Goal: Task Accomplishment & Management: Use online tool/utility

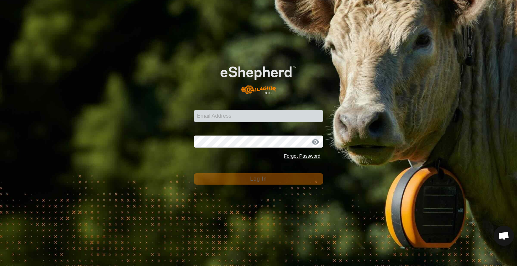
type input "[EMAIL_ADDRESS][DOMAIN_NAME]"
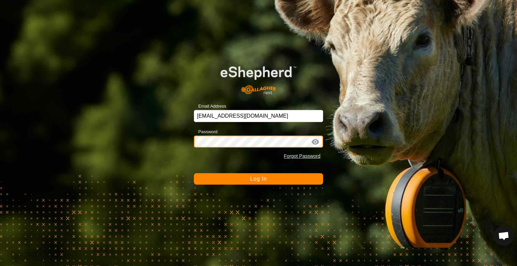
click at [194, 173] on button "Log In" at bounding box center [258, 178] width 129 height 11
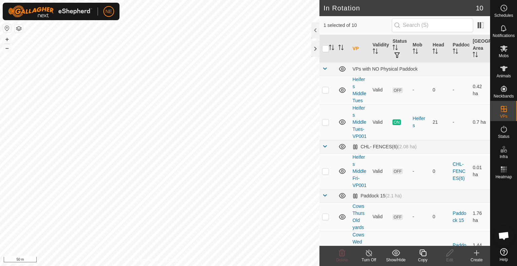
click at [421, 261] on div "Copy" at bounding box center [423, 260] width 27 height 6
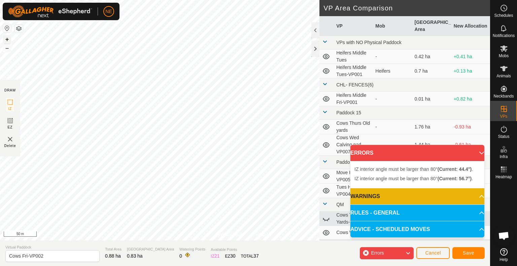
click at [8, 40] on button "+" at bounding box center [7, 39] width 8 height 8
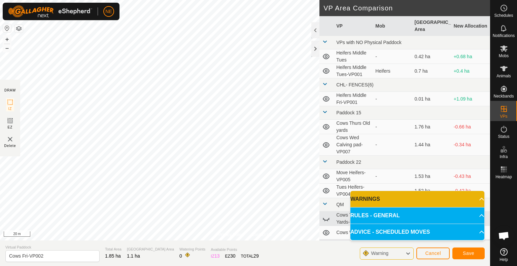
click at [322, 124] on div "Privacy Policy Contact Us Type: Inclusion Zone undefined Animal + – ⇧ i 20 m DR…" at bounding box center [245, 133] width 490 height 266
click at [28, 257] on input "Cows Fri-VP002" at bounding box center [52, 257] width 94 height 12
type input "Cows Sun VP002"
click at [462, 257] on button "Save" at bounding box center [469, 254] width 32 height 12
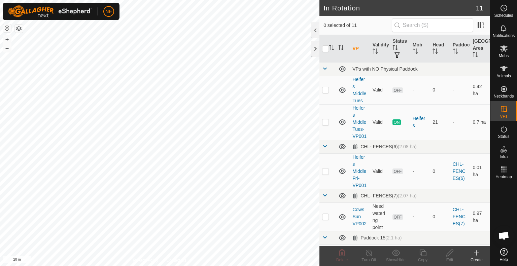
checkbox input "true"
click at [420, 256] on icon at bounding box center [423, 253] width 8 height 8
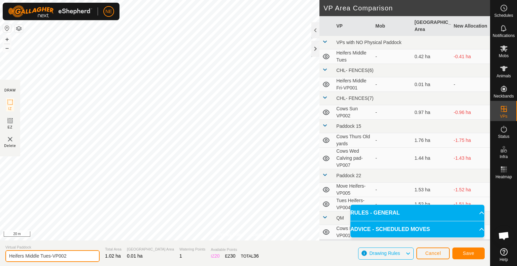
click at [51, 257] on input "Heifers Middle Tues-VP002" at bounding box center [52, 257] width 94 height 12
type input "Heifers Middle Sun-VP002"
click at [477, 253] on button "Save" at bounding box center [469, 254] width 32 height 12
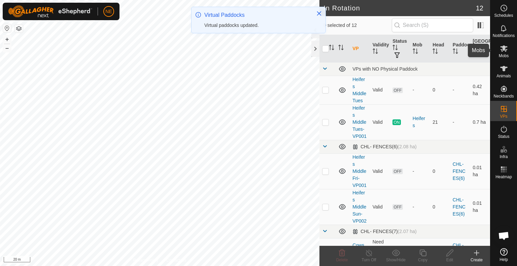
click at [506, 57] on span "Mobs" at bounding box center [504, 56] width 10 height 4
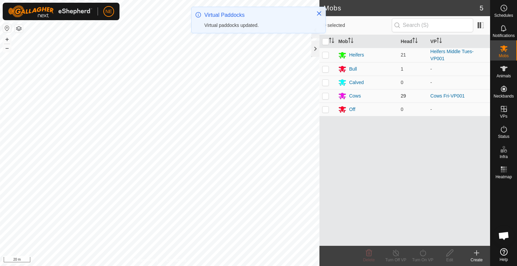
click at [326, 98] on p-checkbox at bounding box center [325, 95] width 7 height 5
checkbox input "true"
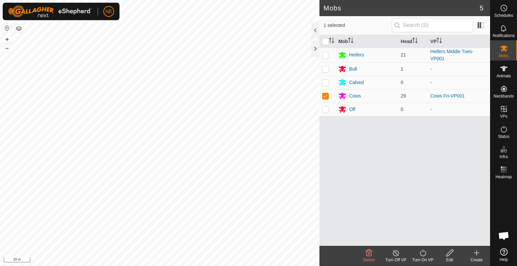
click at [426, 255] on icon at bounding box center [423, 253] width 8 height 8
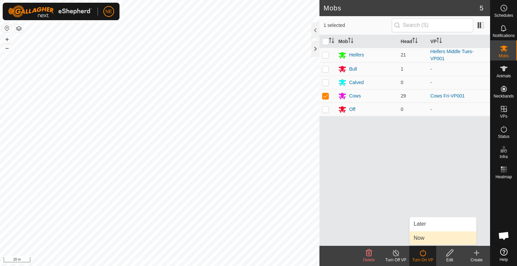
click at [427, 238] on link "Now" at bounding box center [443, 238] width 67 height 13
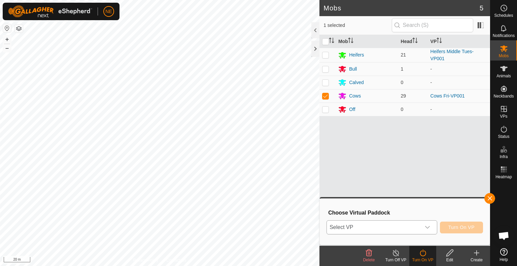
click at [429, 227] on icon "dropdown trigger" at bounding box center [427, 227] width 5 height 5
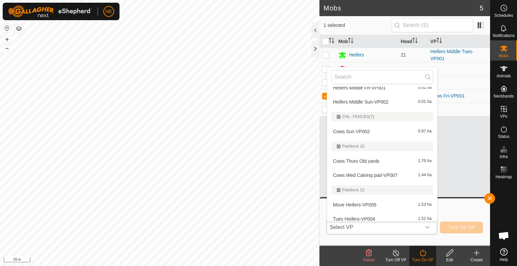
scroll to position [63, 0]
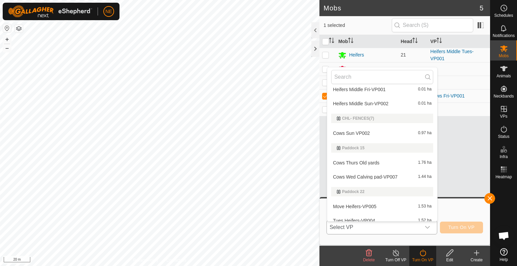
click at [356, 134] on li "Cows Sun VP002 0.97 ha" at bounding box center [382, 133] width 110 height 13
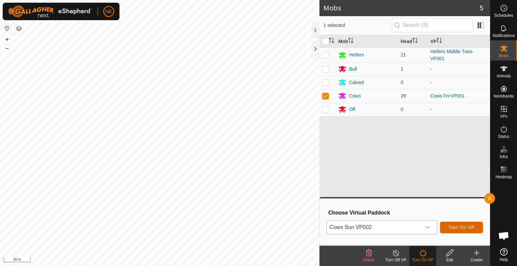
click at [456, 230] on span "Turn On VP" at bounding box center [462, 227] width 26 height 5
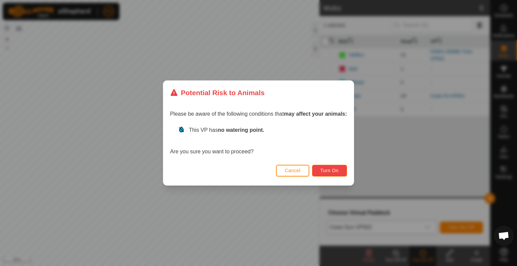
click at [332, 168] on span "Turn On" at bounding box center [330, 170] width 18 height 5
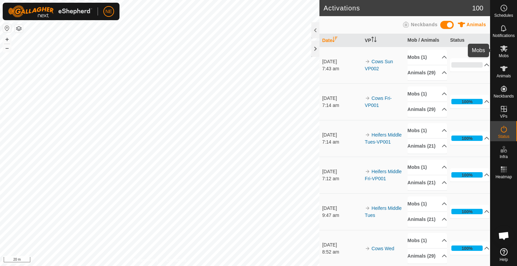
click at [508, 52] on icon at bounding box center [504, 48] width 8 height 8
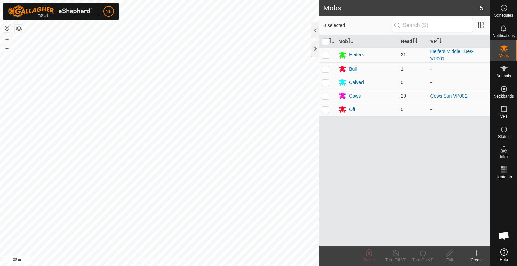
click at [323, 56] on p-checkbox at bounding box center [325, 54] width 7 height 5
checkbox input "true"
click at [423, 252] on icon at bounding box center [423, 253] width 6 height 7
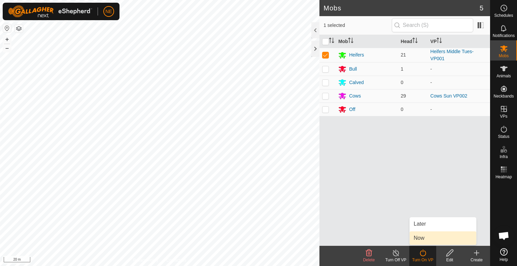
click at [423, 238] on link "Now" at bounding box center [443, 238] width 67 height 13
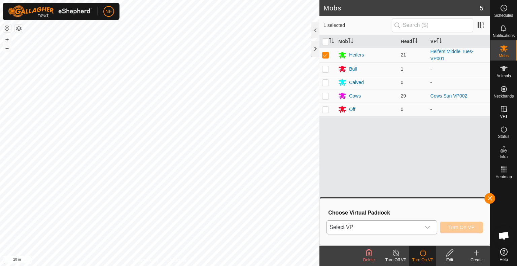
click at [426, 232] on div "dropdown trigger" at bounding box center [427, 227] width 13 height 13
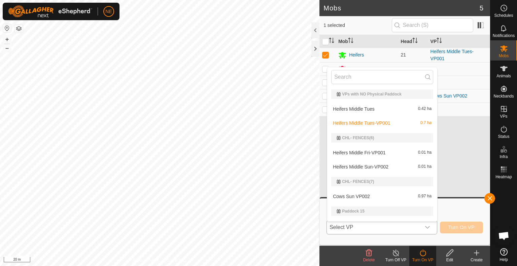
scroll to position [11, 0]
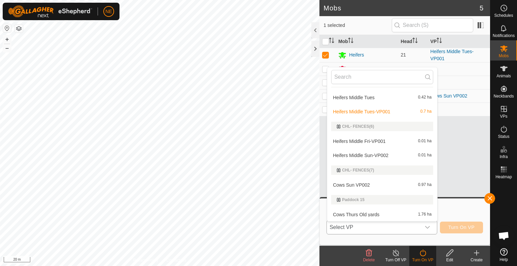
click at [377, 155] on li "Heifers Middle Sun-VP002 0.01 ha" at bounding box center [382, 155] width 110 height 13
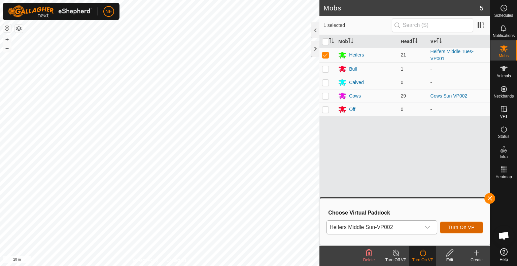
click at [460, 227] on span "Turn On VP" at bounding box center [462, 227] width 26 height 5
